Goal: Transaction & Acquisition: Download file/media

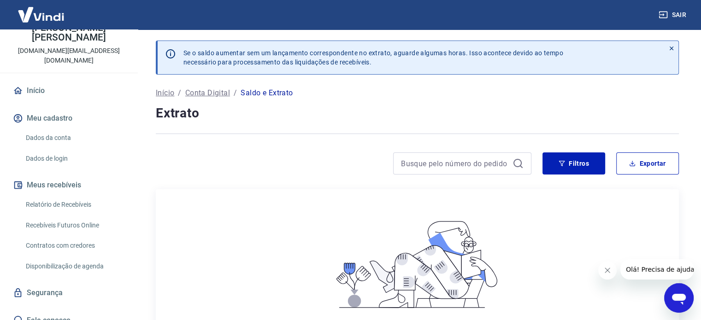
scroll to position [55, 0]
click at [673, 48] on icon at bounding box center [672, 48] width 6 height 6
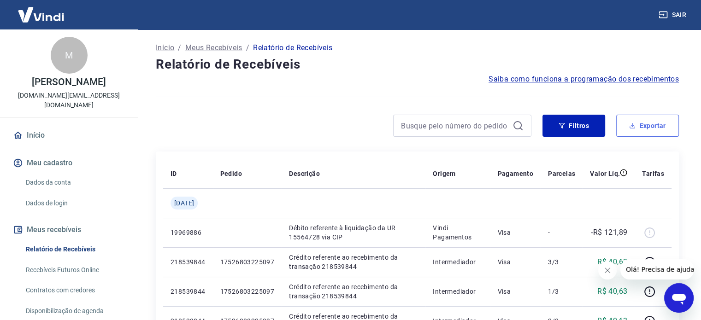
click at [661, 128] on button "Exportar" at bounding box center [648, 126] width 63 height 22
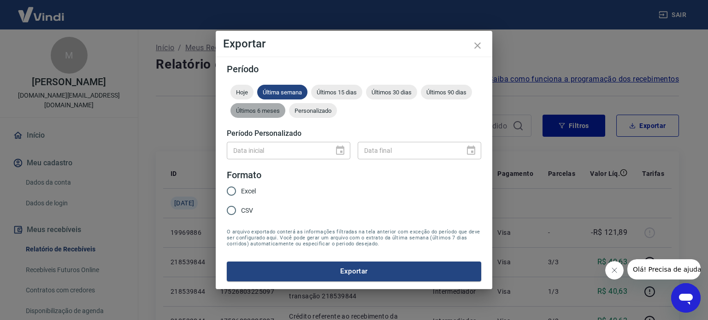
click at [258, 116] on div "Últimos 6 meses" at bounding box center [258, 110] width 55 height 15
click at [235, 191] on input "Excel" at bounding box center [231, 191] width 19 height 19
radio input "true"
click at [344, 268] on button "Exportar" at bounding box center [354, 271] width 255 height 19
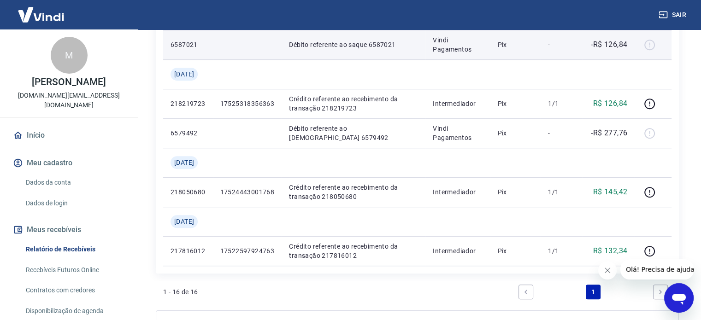
scroll to position [605, 0]
